Goal: Information Seeking & Learning: Find specific page/section

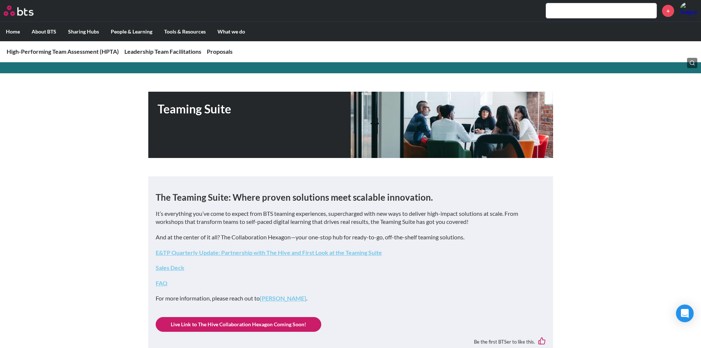
scroll to position [74, 0]
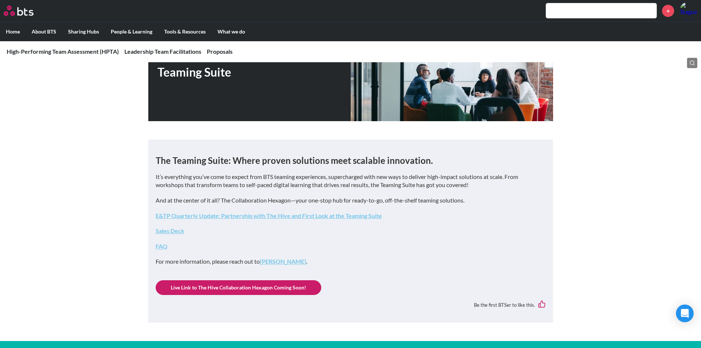
click at [160, 244] on link "FAQ" at bounding box center [162, 245] width 12 height 7
click at [171, 230] on link "Sales Deck" at bounding box center [170, 230] width 29 height 7
click at [333, 217] on link "E&TP Quarterly Update: Partnership with The Hive and First Look at the Teaming …" at bounding box center [269, 215] width 226 height 7
click at [559, 15] on input "text" at bounding box center [601, 10] width 110 height 15
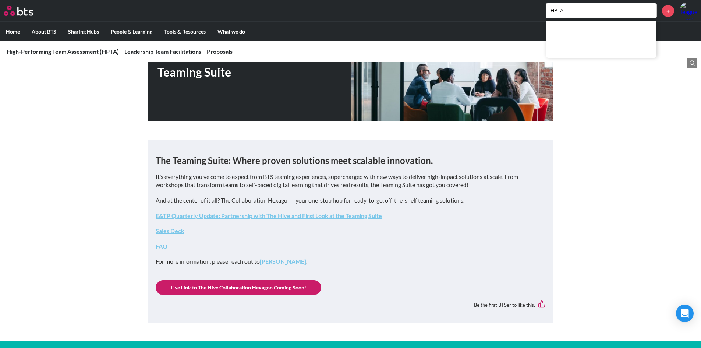
type input "HPTA"
click at [580, 11] on input "HPTA" at bounding box center [601, 10] width 110 height 15
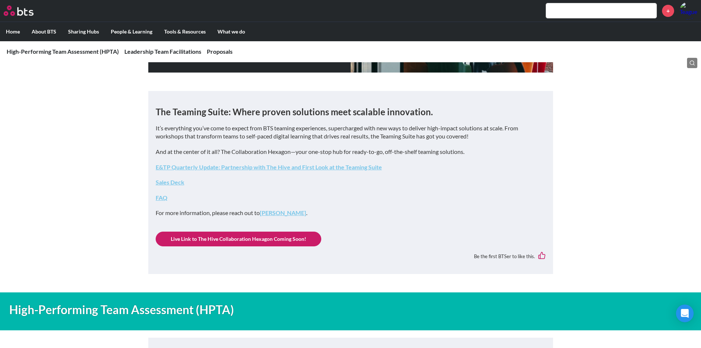
scroll to position [147, 0]
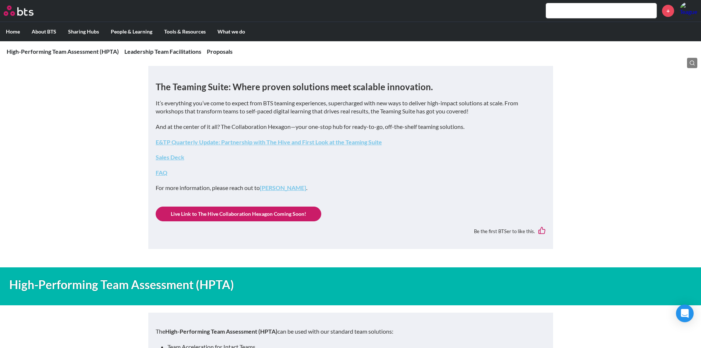
click at [166, 175] on link "FAQ" at bounding box center [162, 172] width 12 height 7
click at [169, 155] on link "Sales Deck" at bounding box center [170, 156] width 29 height 7
click at [576, 8] on input "text" at bounding box center [601, 10] width 110 height 15
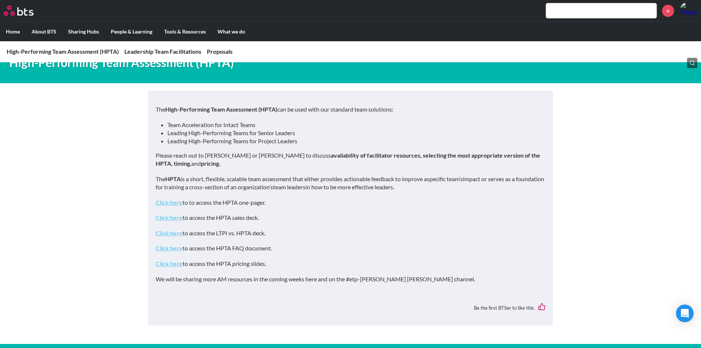
scroll to position [368, 0]
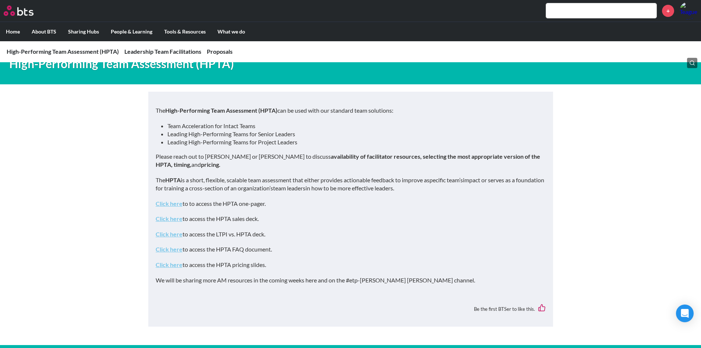
click at [180, 202] on link "Click here" at bounding box center [169, 203] width 27 height 7
click at [174, 233] on link "Click here" at bounding box center [169, 233] width 27 height 7
click at [174, 264] on link "Click here" at bounding box center [169, 264] width 27 height 7
